Goal: Information Seeking & Learning: Learn about a topic

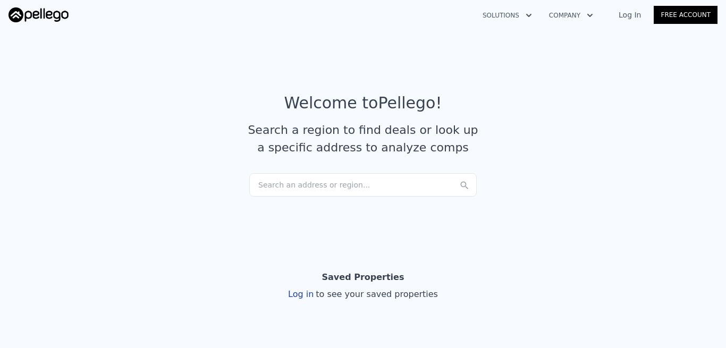
click at [262, 183] on div "Search an address or region..." at bounding box center [362, 184] width 227 height 23
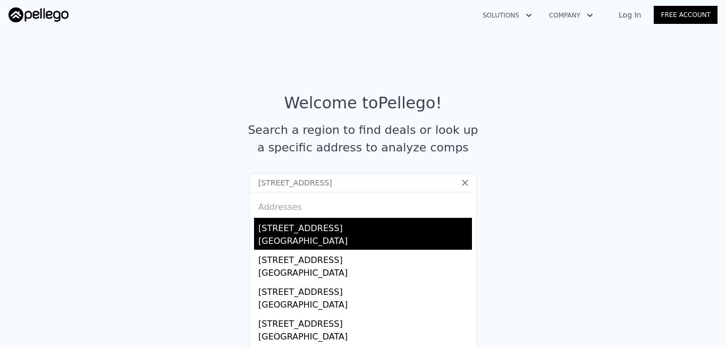
type input "[STREET_ADDRESS]"
click at [279, 224] on div "[STREET_ADDRESS]" at bounding box center [365, 226] width 214 height 17
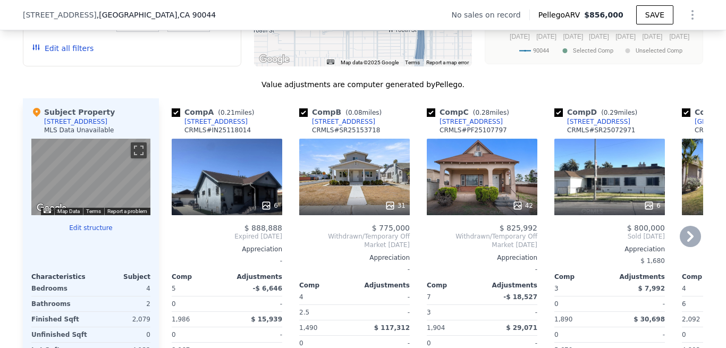
click at [172, 117] on input "checkbox" at bounding box center [176, 112] width 8 height 8
checkbox input "false"
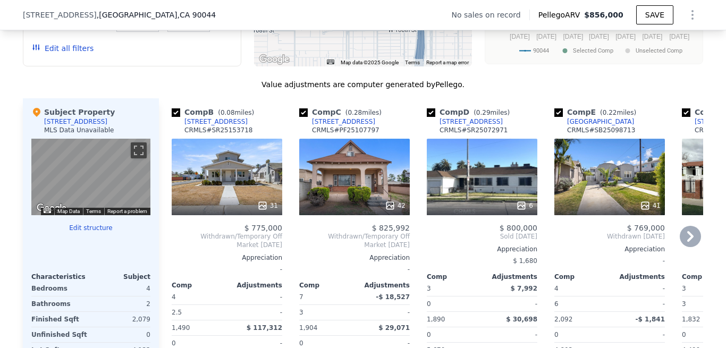
click at [172, 117] on input "checkbox" at bounding box center [176, 112] width 8 height 8
checkbox input "false"
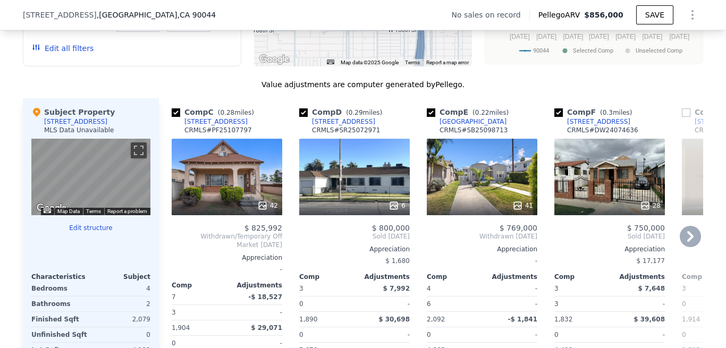
click at [172, 117] on input "checkbox" at bounding box center [176, 112] width 8 height 8
checkbox input "false"
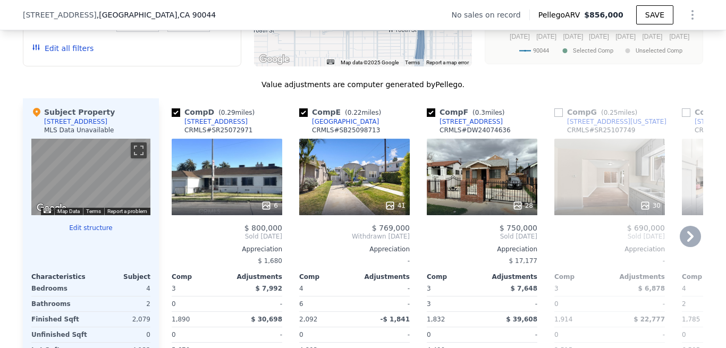
click at [300, 117] on input "checkbox" at bounding box center [303, 112] width 8 height 8
checkbox input "false"
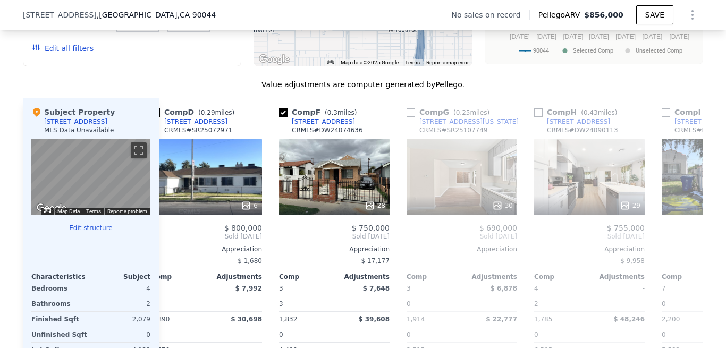
scroll to position [0, 21]
click at [406, 117] on input "checkbox" at bounding box center [410, 112] width 8 height 8
checkbox input "true"
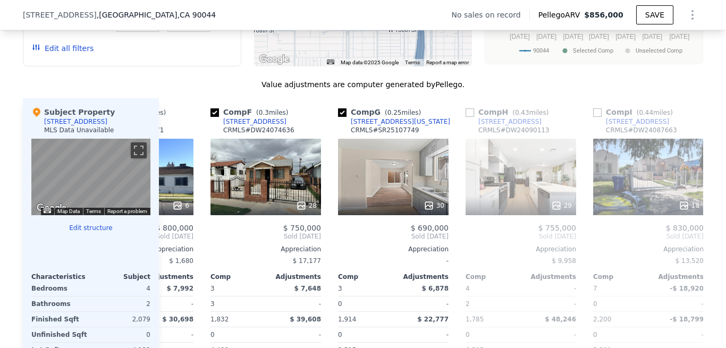
scroll to position [0, 89]
drag, startPoint x: 463, startPoint y: 119, endPoint x: 535, endPoint y: 150, distance: 78.3
click at [465, 117] on input "checkbox" at bounding box center [469, 112] width 8 height 8
checkbox input "true"
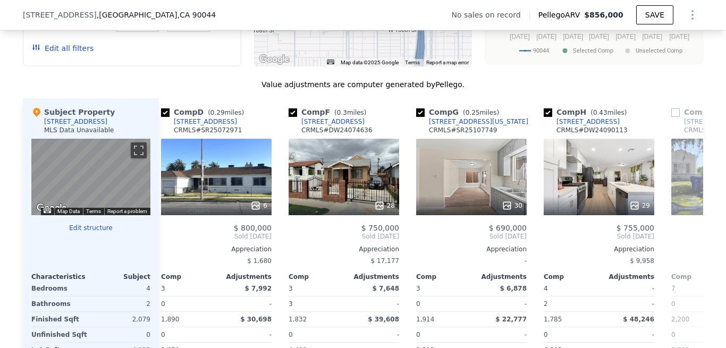
scroll to position [0, 0]
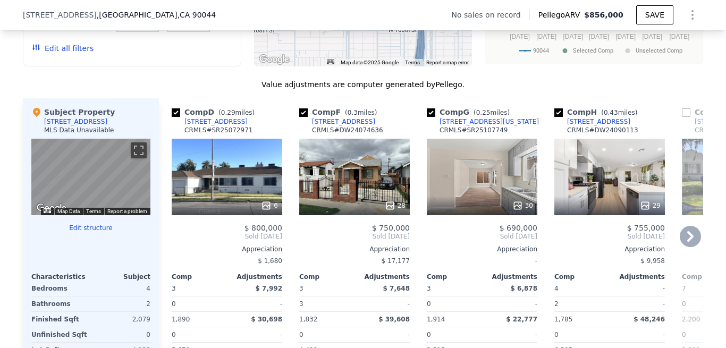
click at [232, 173] on div "6" at bounding box center [227, 177] width 110 height 76
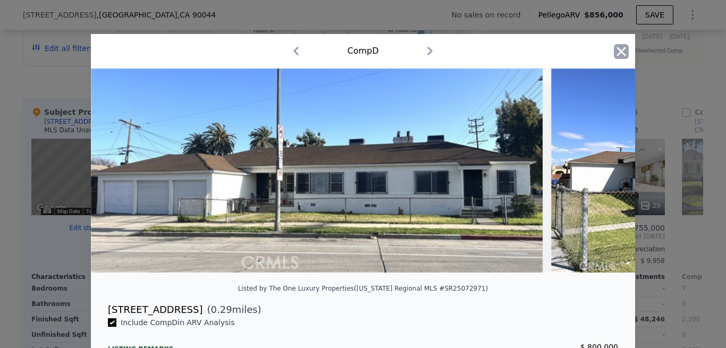
click at [618, 53] on icon "button" at bounding box center [621, 51] width 9 height 9
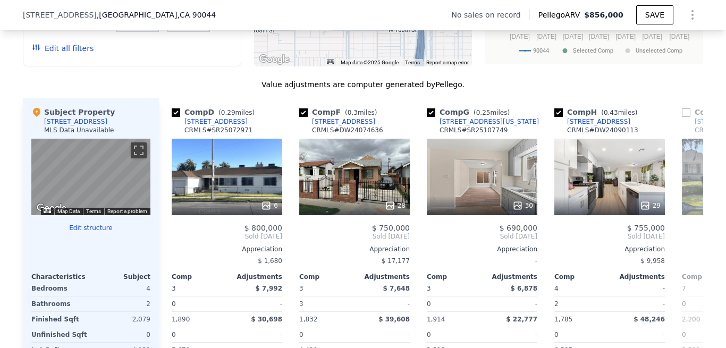
scroll to position [701, 0]
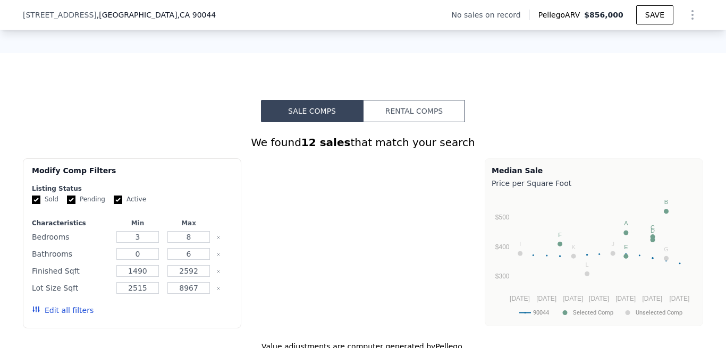
checkbox input "true"
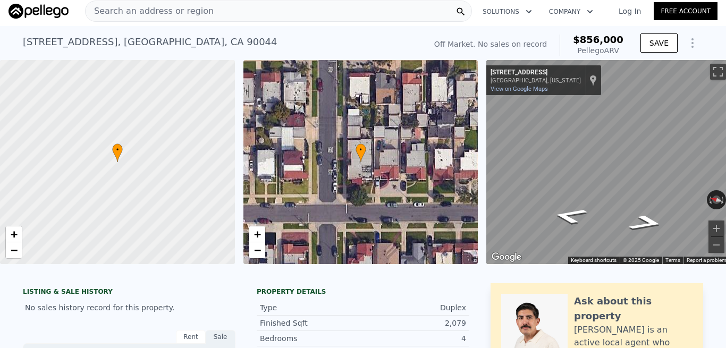
scroll to position [0, 0]
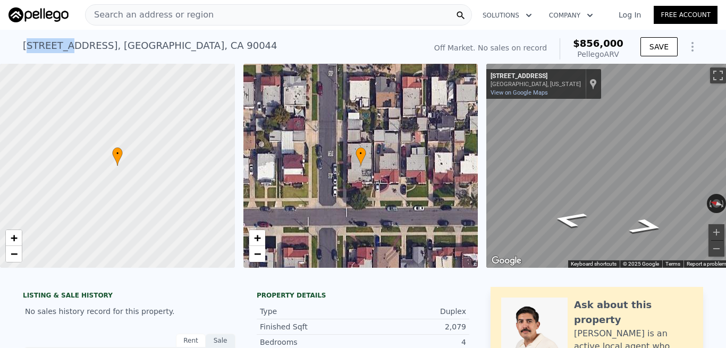
drag, startPoint x: 23, startPoint y: 43, endPoint x: 59, endPoint y: 49, distance: 36.6
click at [59, 49] on div "[STREET_ADDRESS]" at bounding box center [150, 45] width 254 height 15
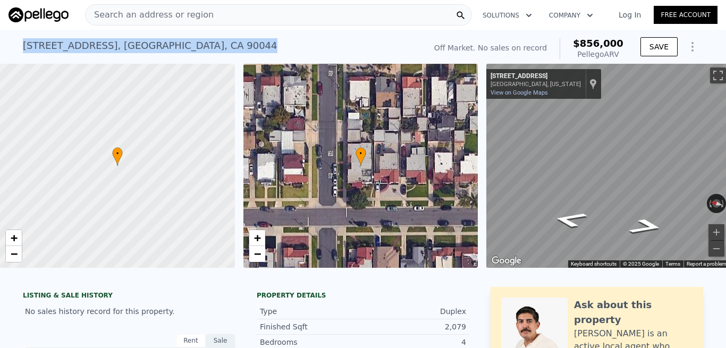
drag, startPoint x: 184, startPoint y: 47, endPoint x: 12, endPoint y: 45, distance: 172.7
click at [12, 45] on div "[STREET_ADDRESS] No sales on record (~ARV $856k ) Off Market. No sales on recor…" at bounding box center [363, 47] width 726 height 34
copy div "[STREET_ADDRESS]"
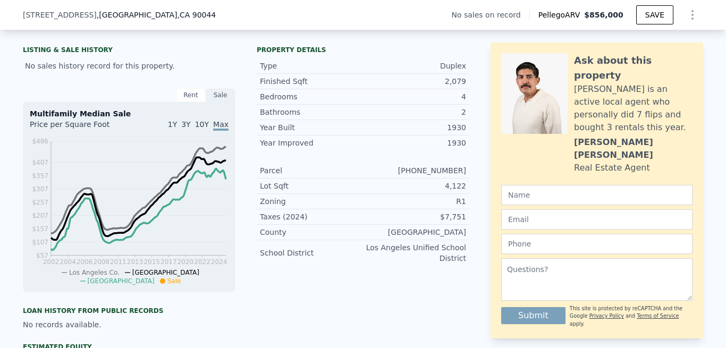
scroll to position [241, 0]
drag, startPoint x: 256, startPoint y: 89, endPoint x: 464, endPoint y: 124, distance: 211.2
click at [464, 124] on div "Type Duplex Finished Sqft 2,079 Bedrooms 4 Bathrooms 2 Year Built 1930" at bounding box center [363, 97] width 212 height 76
